Goal: Contribute content: Contribute content

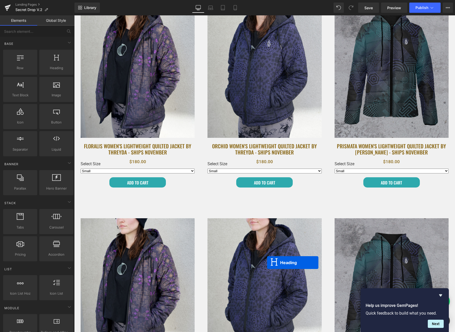
scroll to position [1777, 0]
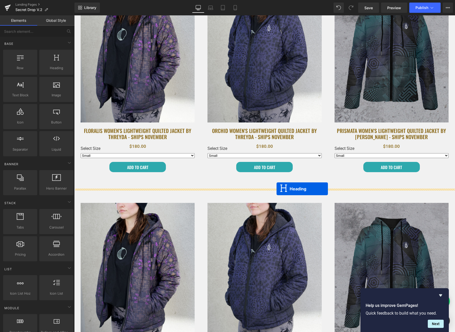
drag, startPoint x: 251, startPoint y: 179, endPoint x: 276, endPoint y: 189, distance: 26.8
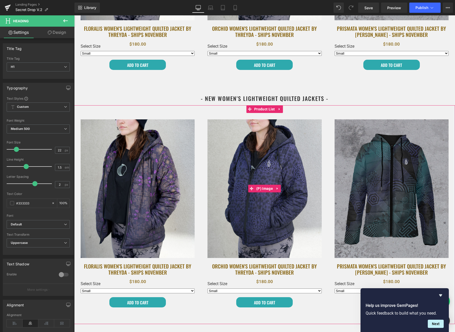
scroll to position [1858, 0]
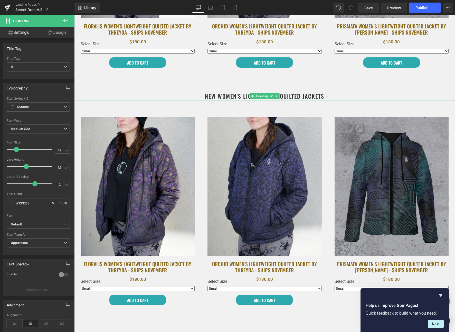
click at [220, 96] on h1 "- NEW women's Lightweight Quilted Jackets -" at bounding box center [264, 96] width 380 height 8
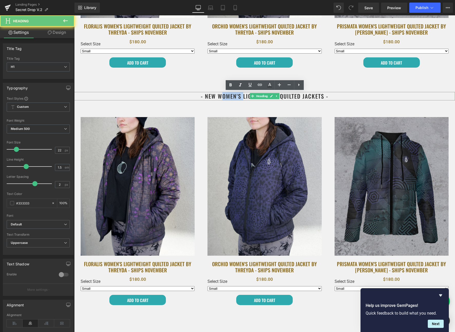
click at [220, 96] on h1 "- NEW women's Lightweight Quilted Jackets -" at bounding box center [264, 96] width 380 height 8
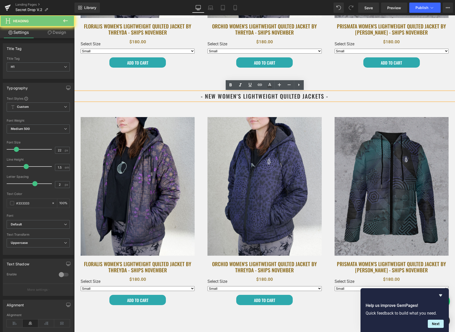
click at [276, 97] on h1 "- NEW women's Lightweight Quilted Jackets -" at bounding box center [264, 96] width 380 height 8
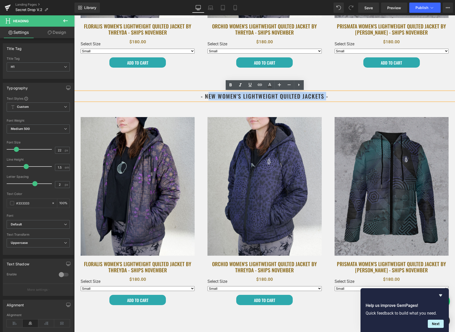
drag, startPoint x: 326, startPoint y: 95, endPoint x: 206, endPoint y: 96, distance: 120.1
click at [206, 97] on h1 "- NEW women's Lightweight Quilted Jackets -" at bounding box center [264, 96] width 380 height 8
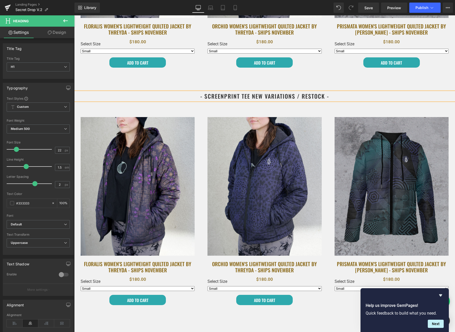
click at [197, 120] on div "Sale Off (P) Image Floralis Women's Lightweight Quilted Jacket by Threyda - Shi…" at bounding box center [137, 211] width 127 height 201
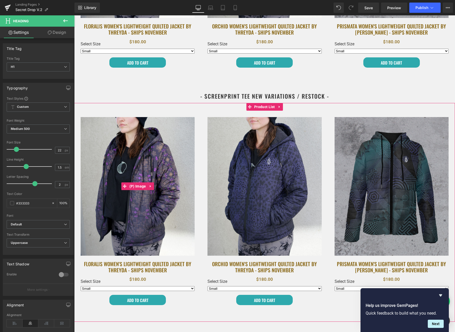
click at [168, 152] on img at bounding box center [138, 186] width 114 height 139
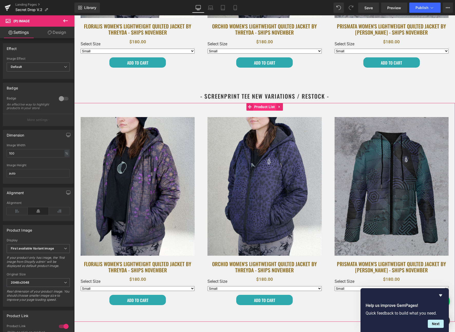
click at [261, 106] on span "Product List" at bounding box center [264, 107] width 23 height 8
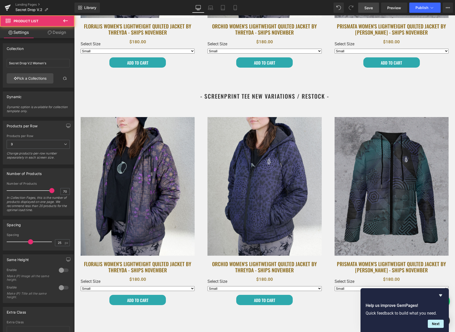
click at [367, 7] on span "Save" at bounding box center [368, 7] width 8 height 5
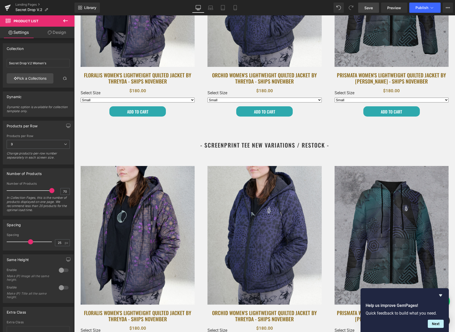
scroll to position [1809, 0]
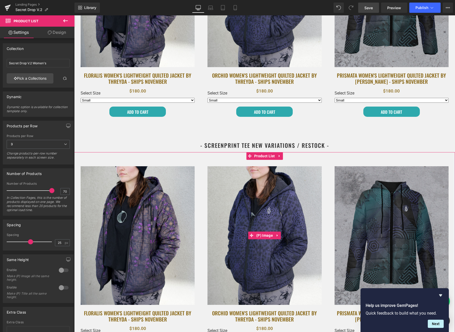
click at [259, 168] on img at bounding box center [264, 235] width 114 height 139
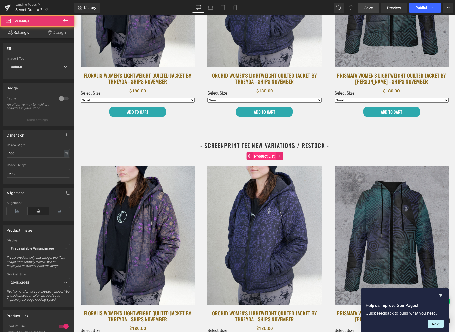
click at [260, 155] on span "Product List" at bounding box center [264, 157] width 23 height 8
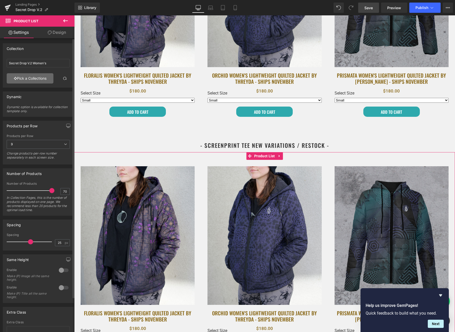
click at [32, 78] on link "Pick a Collections" at bounding box center [30, 78] width 47 height 10
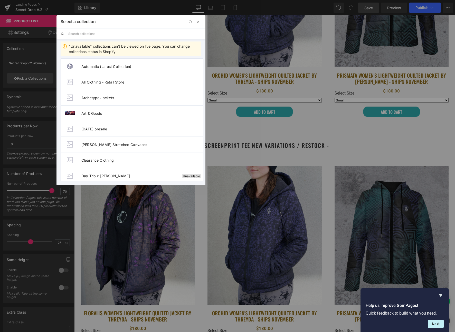
click at [92, 33] on input "text" at bounding box center [134, 33] width 133 height 11
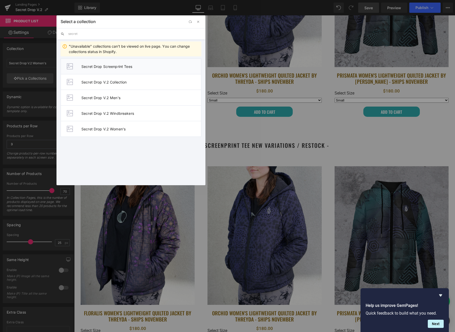
type input "secret"
click at [129, 66] on span "Secret Drop Screenprint Tees" at bounding box center [141, 66] width 120 height 4
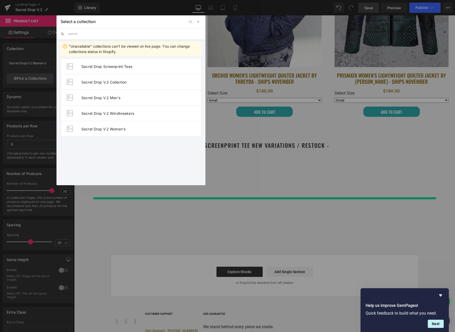
type input "Secret Drop Screenprint Tees"
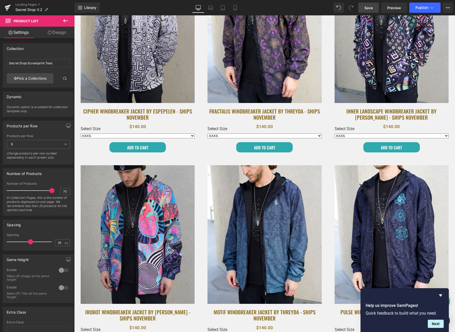
scroll to position [492, 0]
click at [371, 8] on span "Save" at bounding box center [368, 7] width 8 height 5
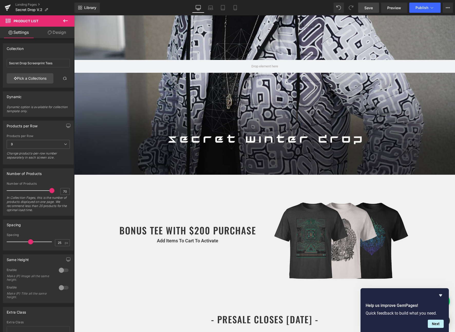
scroll to position [0, 0]
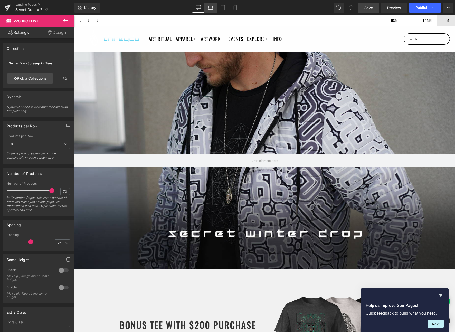
click at [214, 9] on link "Laptop" at bounding box center [210, 8] width 12 height 10
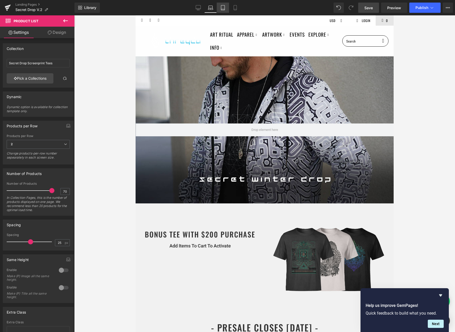
click at [225, 11] on link "Tablet" at bounding box center [223, 8] width 12 height 10
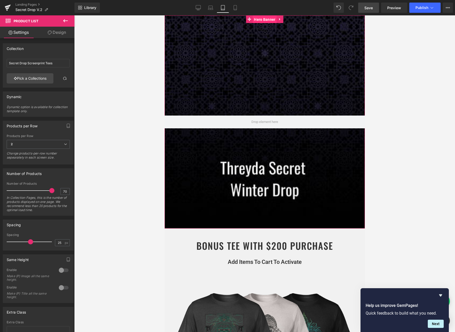
click at [261, 21] on span "Hero Banner" at bounding box center [264, 20] width 24 height 8
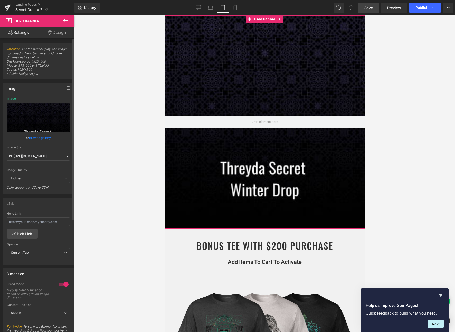
click at [37, 139] on link "Browse gallery" at bounding box center [40, 137] width 22 height 9
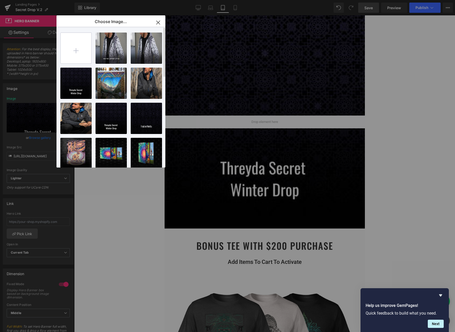
click at [76, 47] on input "file" at bounding box center [76, 48] width 31 height 31
type input "C:\fakepath\secret_mobile.jpg"
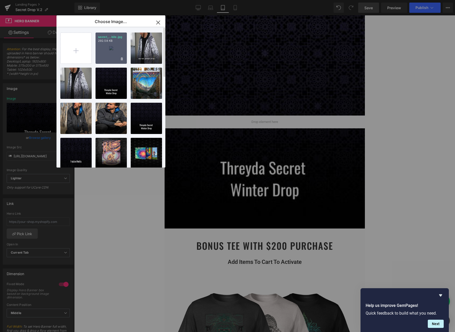
click at [110, 43] on div "secret_...bile.jpg 292.58 KB" at bounding box center [110, 48] width 31 height 31
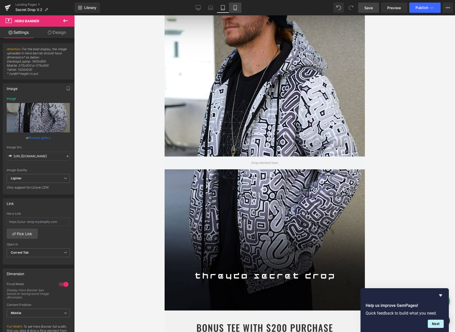
click at [236, 6] on icon at bounding box center [234, 7] width 5 height 5
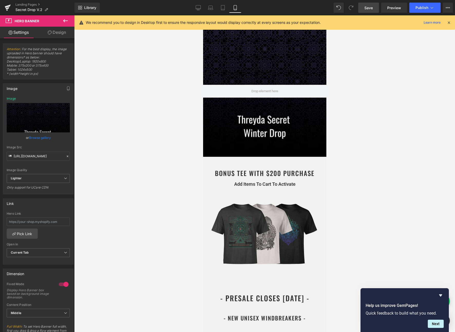
click at [447, 22] on icon at bounding box center [448, 22] width 5 height 5
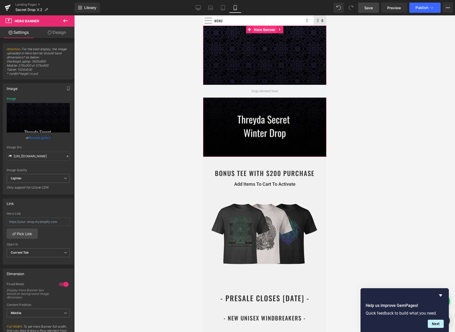
click at [260, 30] on span "Hero Banner" at bounding box center [264, 30] width 24 height 8
click at [37, 137] on link "Browse gallery" at bounding box center [40, 137] width 22 height 9
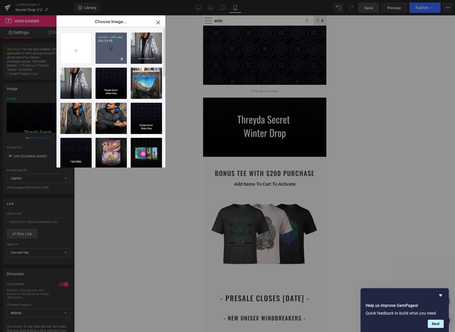
click at [111, 42] on p "292.58 KB" at bounding box center [111, 41] width 26 height 4
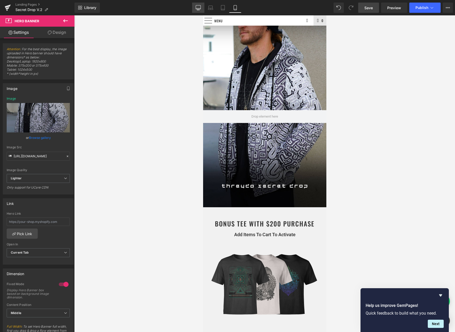
click at [196, 6] on icon at bounding box center [198, 7] width 5 height 4
type input "https://ucarecdn.com/fdca6fa7-d3d6-4ef0-9d6a-2bd239800131/-/format/auto/-/previ…"
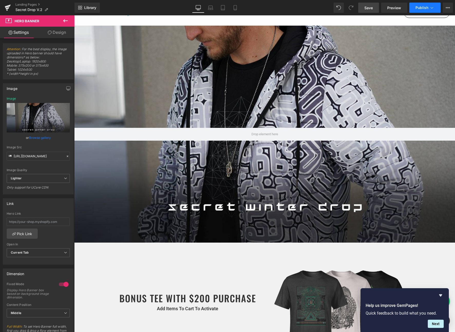
click at [426, 7] on span "Publish" at bounding box center [421, 8] width 13 height 4
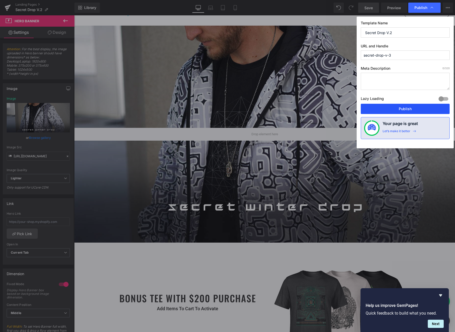
click at [400, 106] on button "Publish" at bounding box center [404, 109] width 89 height 10
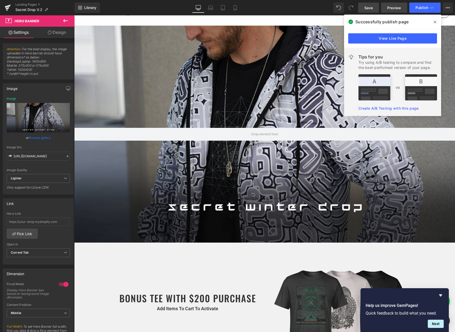
click at [397, 6] on span "Preview" at bounding box center [394, 7] width 14 height 5
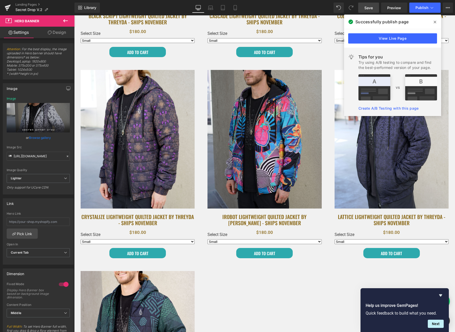
scroll to position [1160, 0]
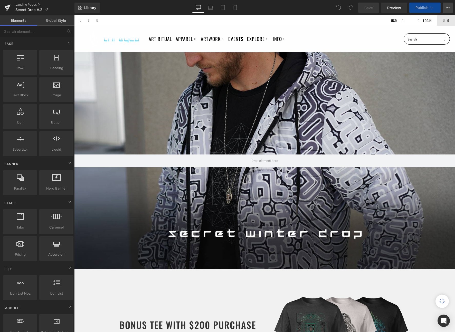
click at [445, 9] on icon at bounding box center [447, 8] width 4 height 4
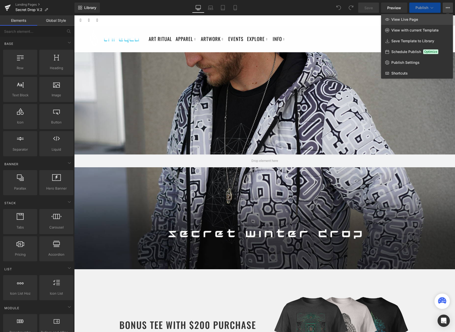
click at [419, 21] on link "View Live Page" at bounding box center [417, 19] width 72 height 11
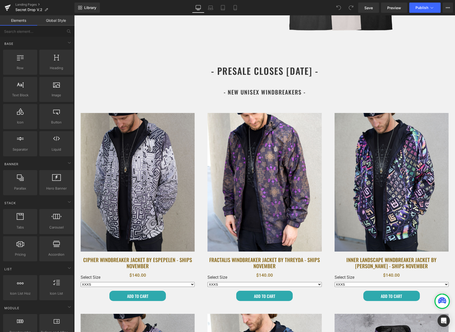
scroll to position [337, 0]
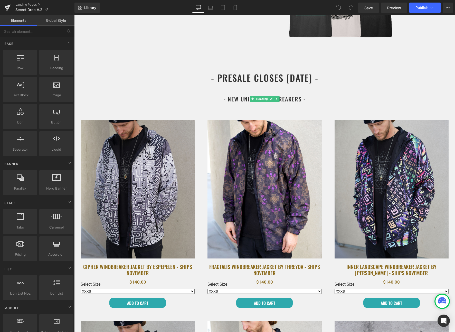
click at [237, 99] on h1 "- NEW UNISEX WINDBREAKERs -" at bounding box center [264, 99] width 380 height 8
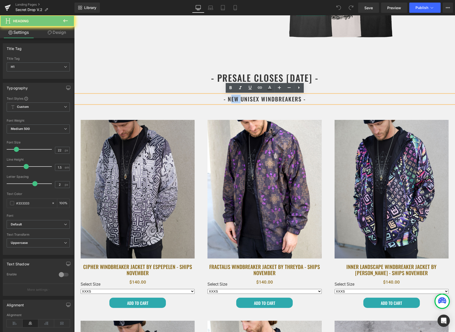
click at [237, 99] on h1 "- NEW UNISEX WINDBREAKERs -" at bounding box center [264, 99] width 380 height 8
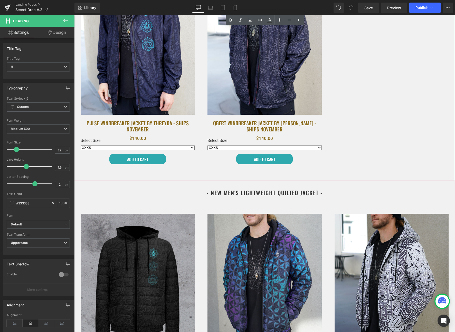
scroll to position [892, 0]
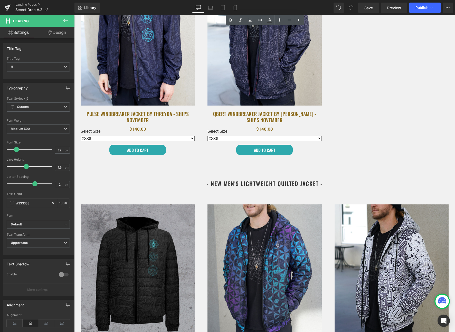
click at [223, 182] on h1 "- NEW MEN'S Lightweight Quilted Jacket -" at bounding box center [264, 184] width 380 height 8
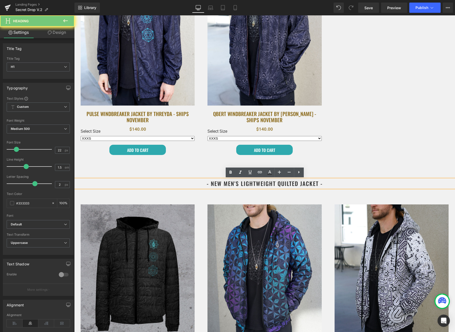
click at [223, 182] on h1 "- NEW MEN'S Lightweight Quilted Jacket -" at bounding box center [264, 184] width 380 height 8
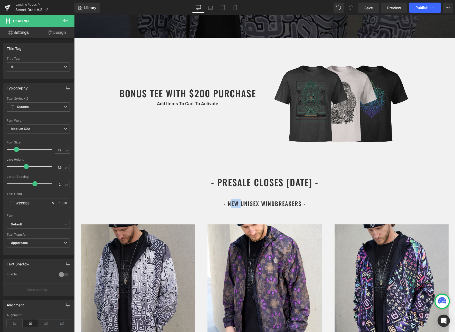
scroll to position [243, 0]
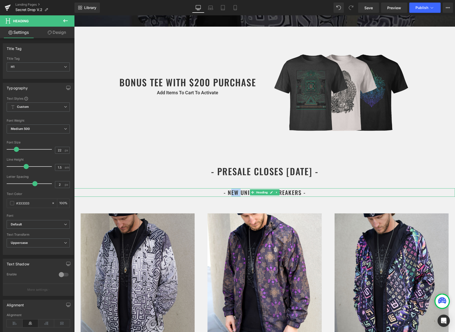
click at [235, 190] on h1 "- NEW UNISEX WINDBREAKERs -" at bounding box center [264, 193] width 380 height 8
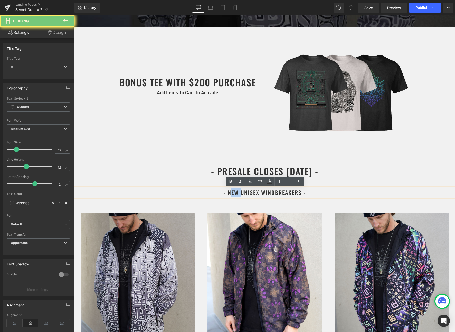
click at [235, 190] on h1 "- NEW UNISEX WINDBREAKERs -" at bounding box center [264, 193] width 380 height 8
paste div
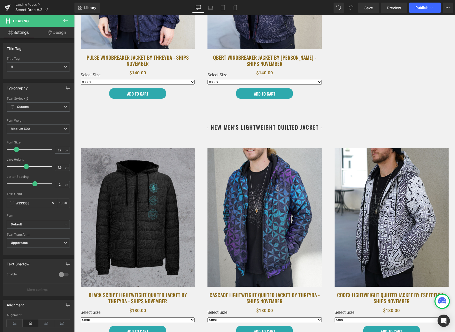
scroll to position [965, 0]
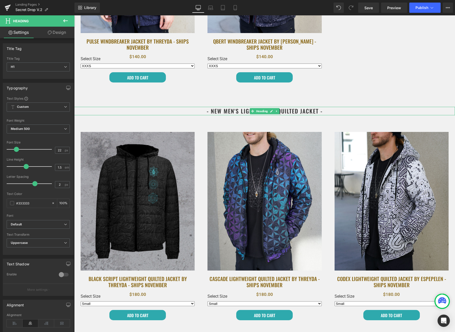
click at [229, 113] on h1 "- NEW MEN'S Lightweight Quilted Jacket -" at bounding box center [264, 111] width 380 height 8
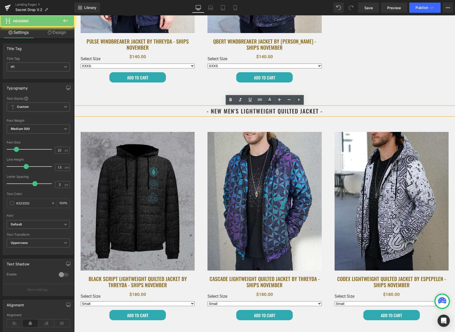
click at [229, 113] on h1 "- NEW MEN'S Lightweight Quilted Jacket -" at bounding box center [264, 111] width 380 height 8
click at [305, 114] on h1 "- NEW MEN'S Lightweight Quilted Jacket -" at bounding box center [264, 111] width 380 height 8
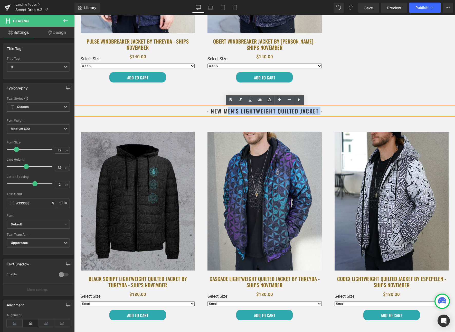
drag, startPoint x: 319, startPoint y: 111, endPoint x: 225, endPoint y: 113, distance: 94.2
click at [225, 113] on h1 "- NEW MEN'S Lightweight Quilted Jacket -" at bounding box center [264, 111] width 380 height 8
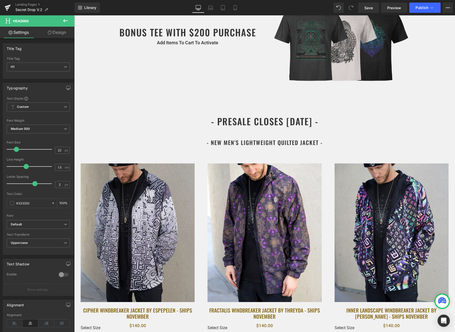
scroll to position [292, 0]
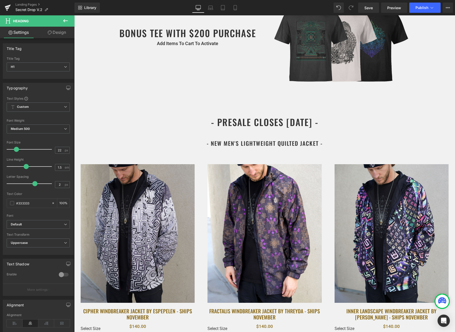
click at [277, 175] on img at bounding box center [264, 233] width 114 height 139
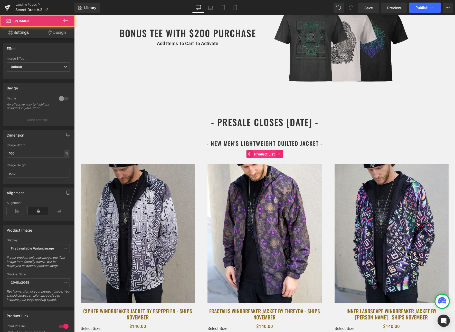
click at [259, 154] on span "Product List" at bounding box center [264, 155] width 23 height 8
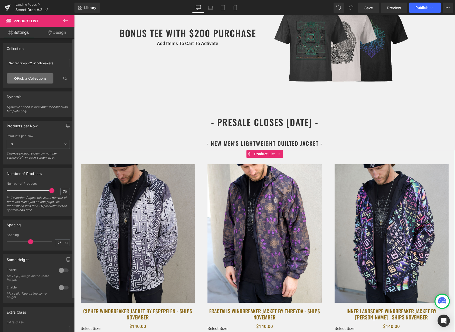
click at [27, 81] on link "Pick a Collections" at bounding box center [30, 78] width 47 height 10
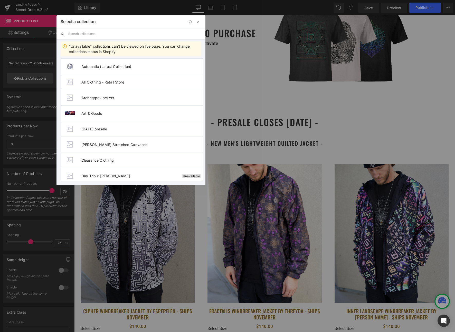
click at [111, 32] on input "text" at bounding box center [134, 33] width 133 height 11
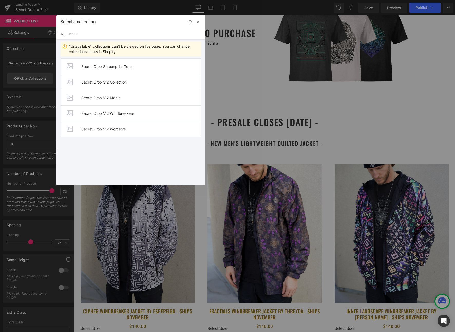
type input "secret"
click at [151, 141] on div "Automatic (Latest Collection) All Clothing - Retail Store Archetype Jackets Art…" at bounding box center [130, 118] width 149 height 125
drag, startPoint x: 130, startPoint y: 96, endPoint x: 179, endPoint y: 127, distance: 57.8
click at [130, 96] on span "Secret Drop V.2 Men's" at bounding box center [141, 98] width 120 height 4
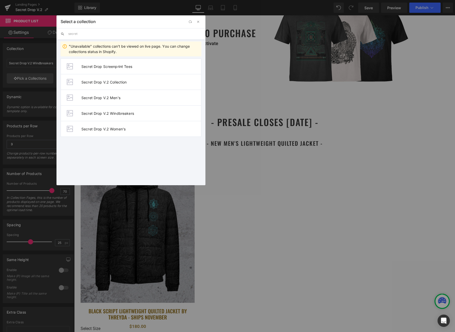
type input "Secret Drop V.2 Men's"
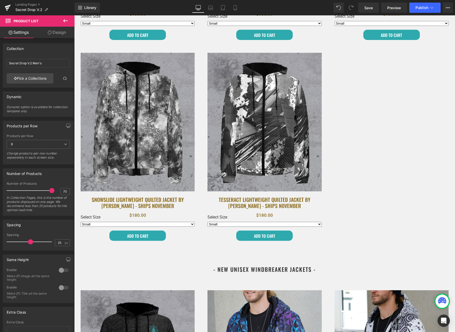
scroll to position [1164, 0]
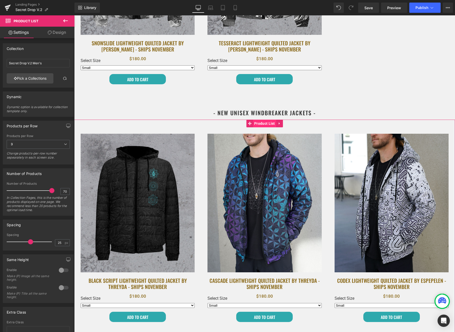
click at [260, 126] on span "Product List" at bounding box center [264, 124] width 23 height 8
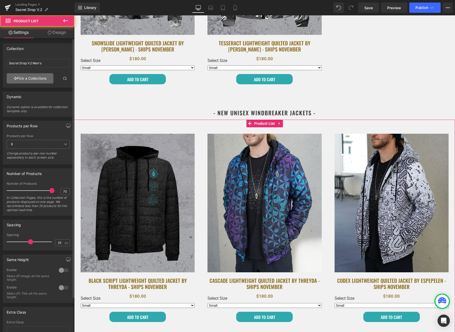
click at [39, 82] on link "Pick a Collections" at bounding box center [30, 78] width 47 height 10
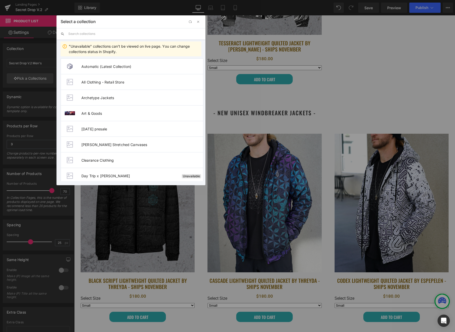
click at [100, 33] on input "text" at bounding box center [134, 33] width 133 height 11
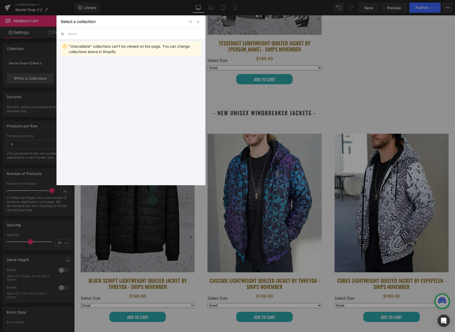
type input "secret"
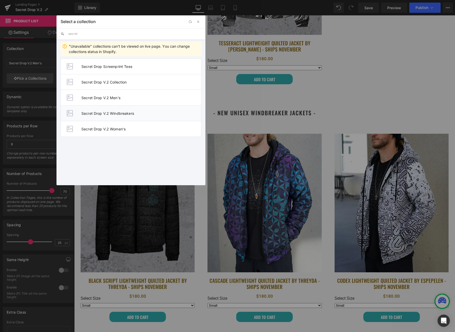
click at [125, 116] on li "Secret Drop V.2 Windbreakers" at bounding box center [131, 113] width 141 height 16
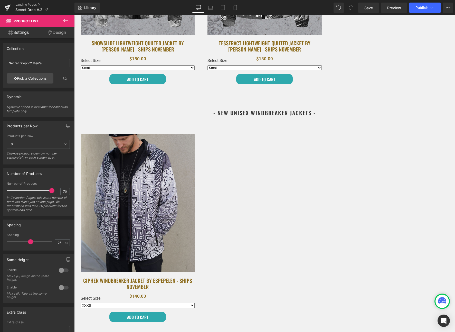
type input "Secret Drop V.2 Windbreakers"
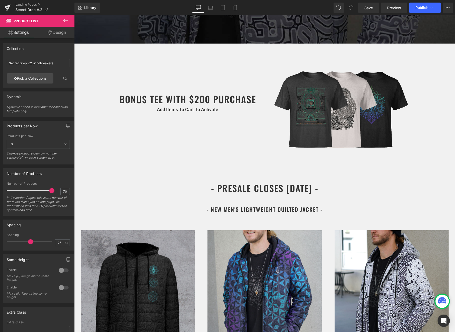
scroll to position [0, 0]
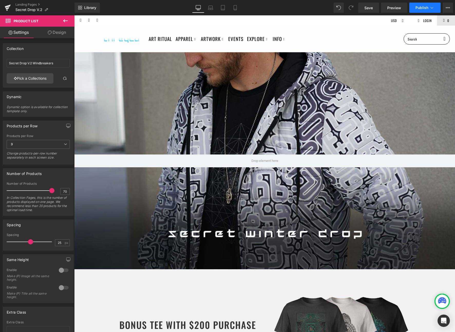
click at [415, 8] on span "Publish" at bounding box center [421, 8] width 13 height 4
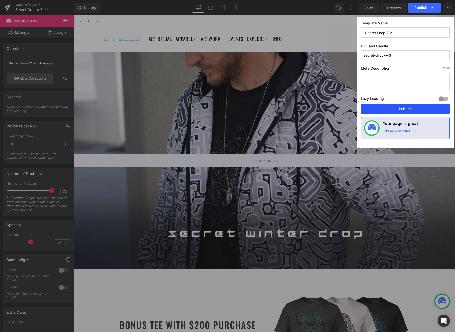
click at [402, 110] on button "Publish" at bounding box center [404, 109] width 89 height 10
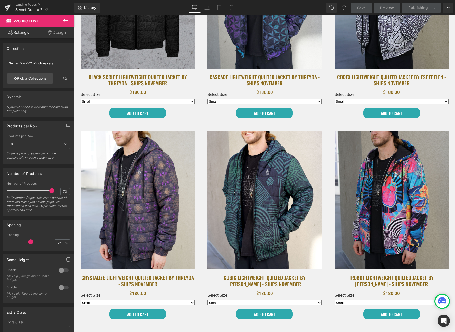
scroll to position [524, 0]
